Goal: Ask a question

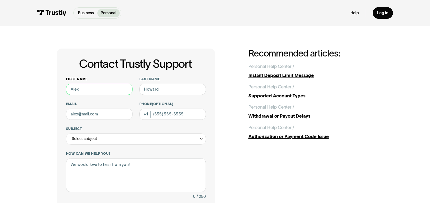
click at [98, 89] on input "First name" at bounding box center [99, 89] width 66 height 11
type input "Laura"
type input "DeMartino"
type input "demar1216@verizon.net"
type input "(412) 655-4348"
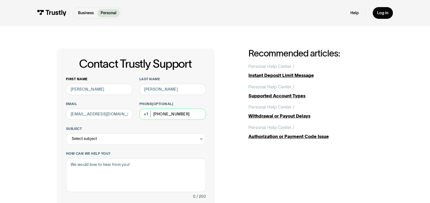
type input "**********"
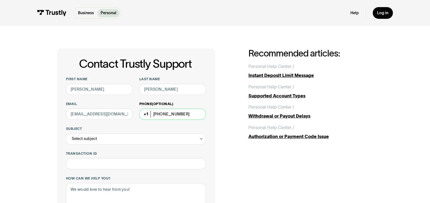
click at [183, 113] on input "(412) 655-4348" at bounding box center [172, 113] width 66 height 11
type input "(412) 979-4209"
click at [203, 137] on icon "Contact Trustly Support" at bounding box center [201, 138] width 4 height 4
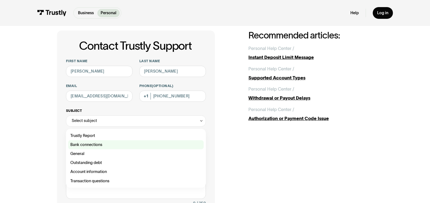
scroll to position [54, 0]
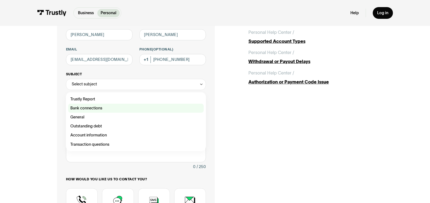
click at [97, 108] on div "Contact Trustly Support" at bounding box center [135, 108] width 135 height 9
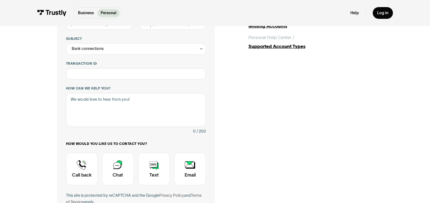
scroll to position [109, 0]
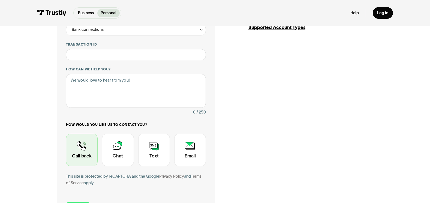
click at [81, 149] on div "Contact Trustly Support" at bounding box center [82, 149] width 32 height 32
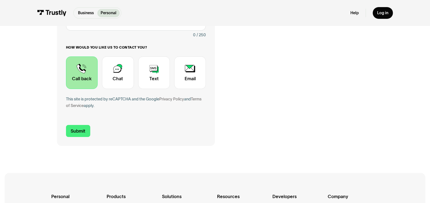
scroll to position [191, 0]
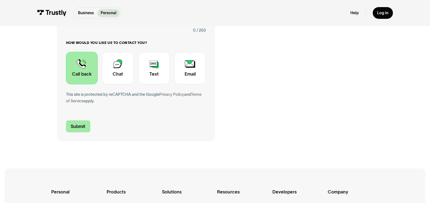
click at [77, 127] on input "Submit" at bounding box center [78, 126] width 24 height 12
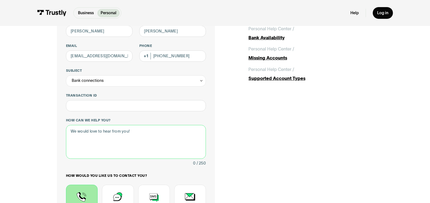
scroll to position [48, 0]
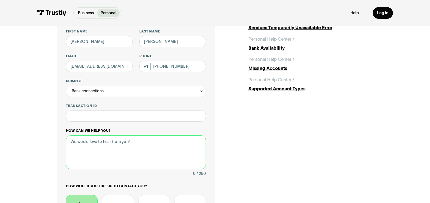
click at [182, 146] on textarea "How can we help you?" at bounding box center [136, 152] width 140 height 34
type textarea "i"
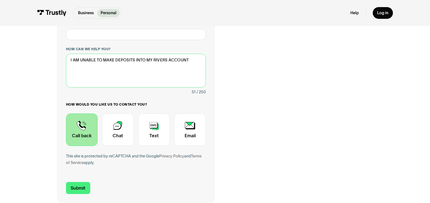
scroll to position [129, 0]
type textarea "I AM UNABLE TO MAKE DEPOSITS INTO MY RIVERS ACCOUNT"
click at [74, 186] on input "Submit" at bounding box center [78, 187] width 24 height 12
type input "+14129794209"
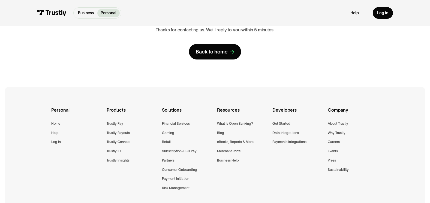
scroll to position [82, 0]
